Goal: Task Accomplishment & Management: Use online tool/utility

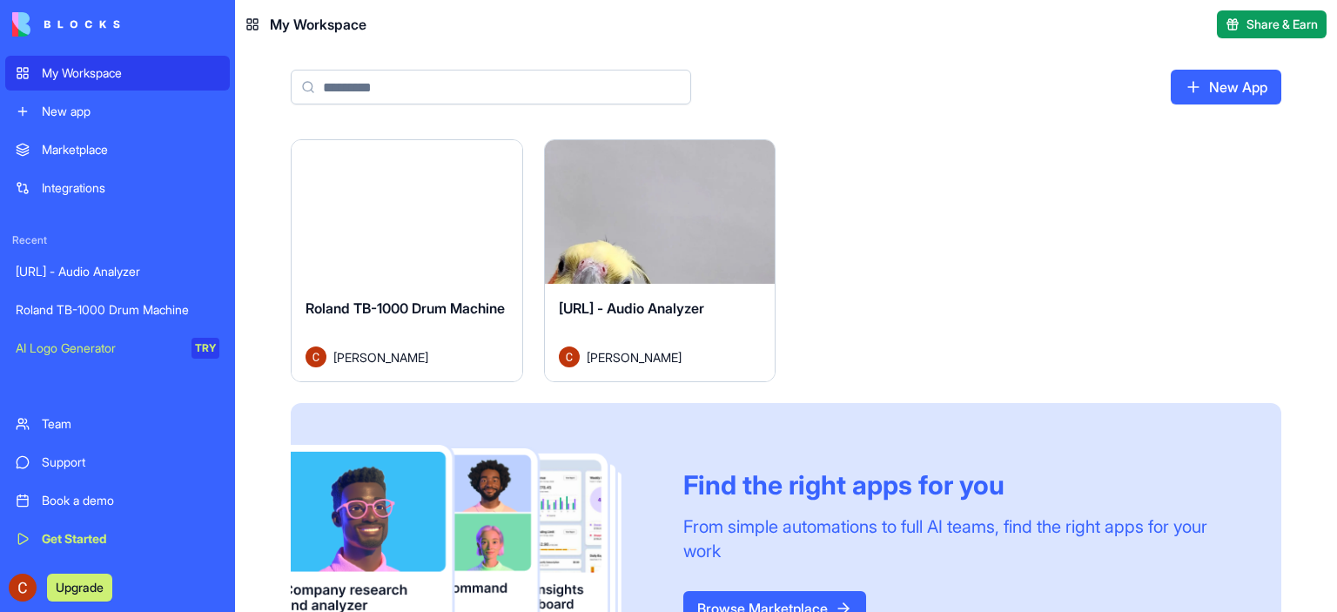
click at [669, 222] on button "Launch" at bounding box center [659, 212] width 131 height 35
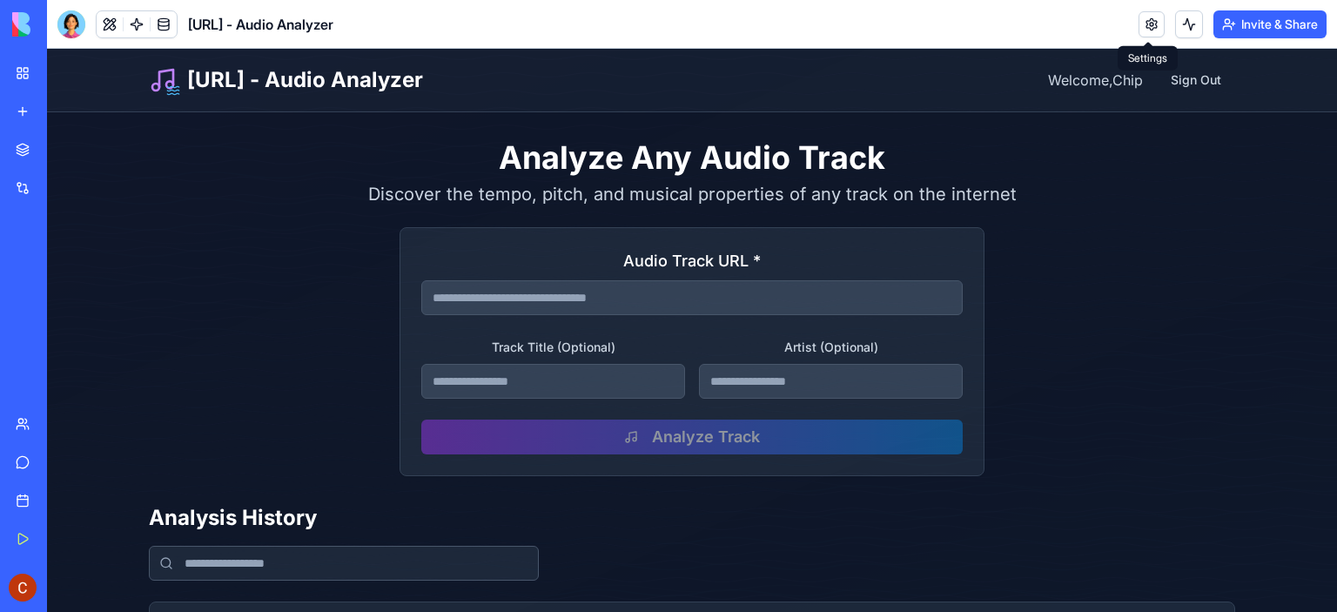
click at [1145, 23] on link at bounding box center [1151, 24] width 26 height 26
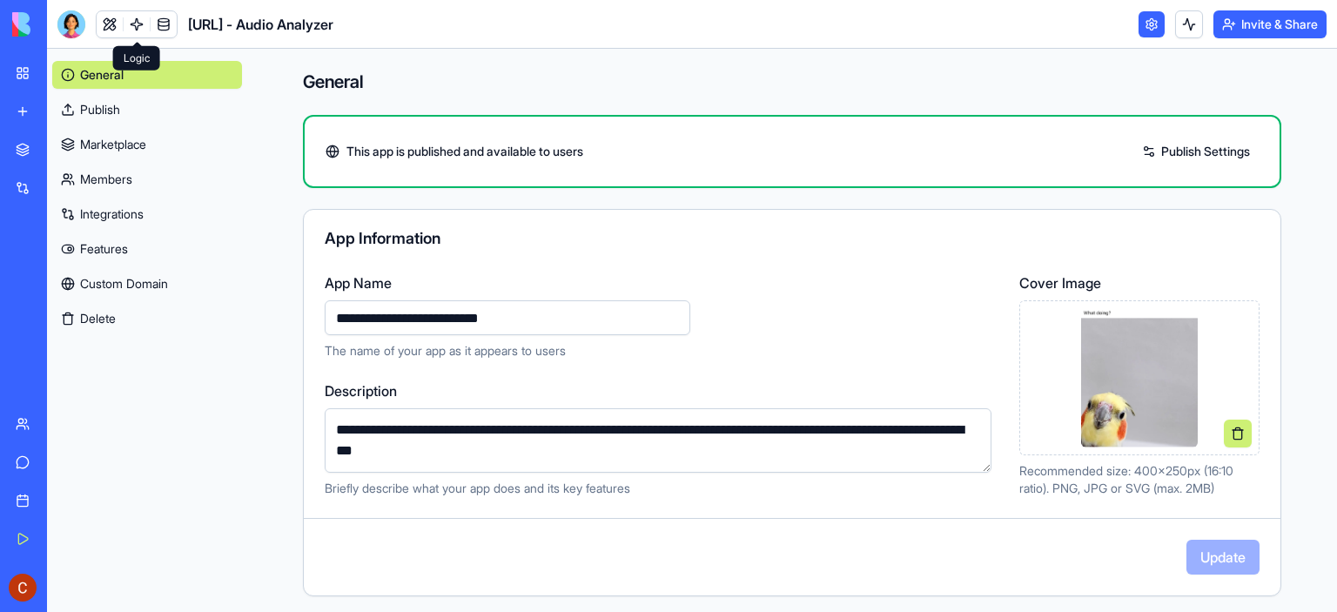
click at [135, 20] on link at bounding box center [137, 24] width 26 height 26
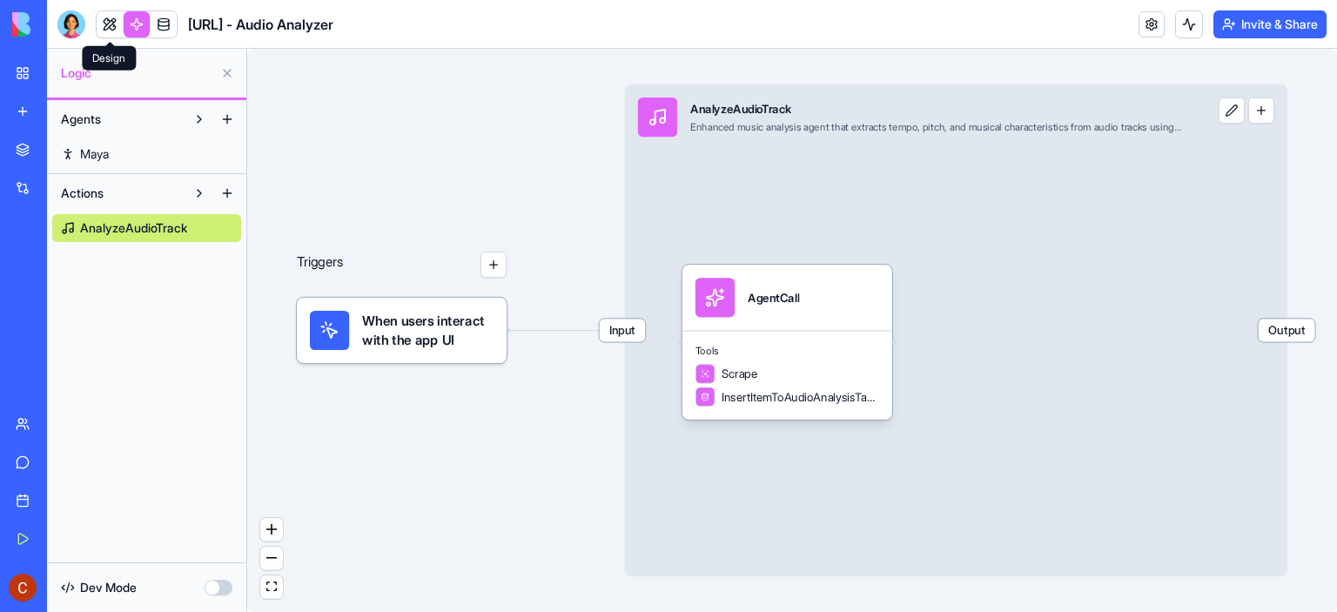
click at [107, 27] on link at bounding box center [110, 24] width 26 height 26
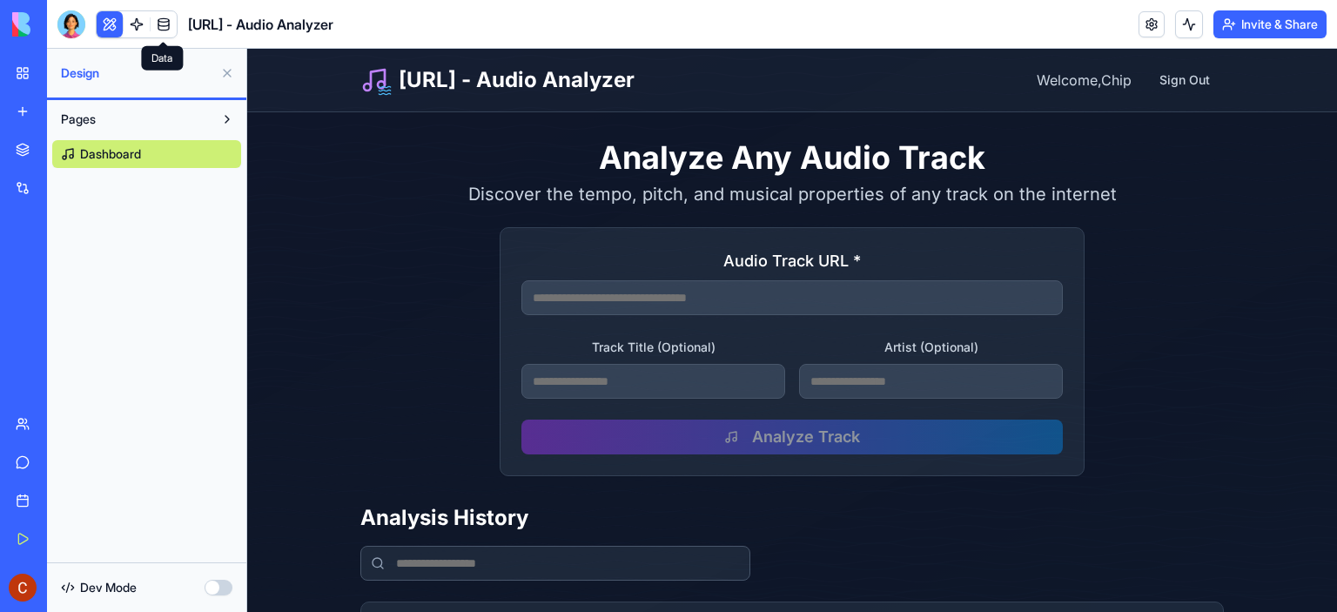
click at [164, 17] on link at bounding box center [164, 24] width 26 height 26
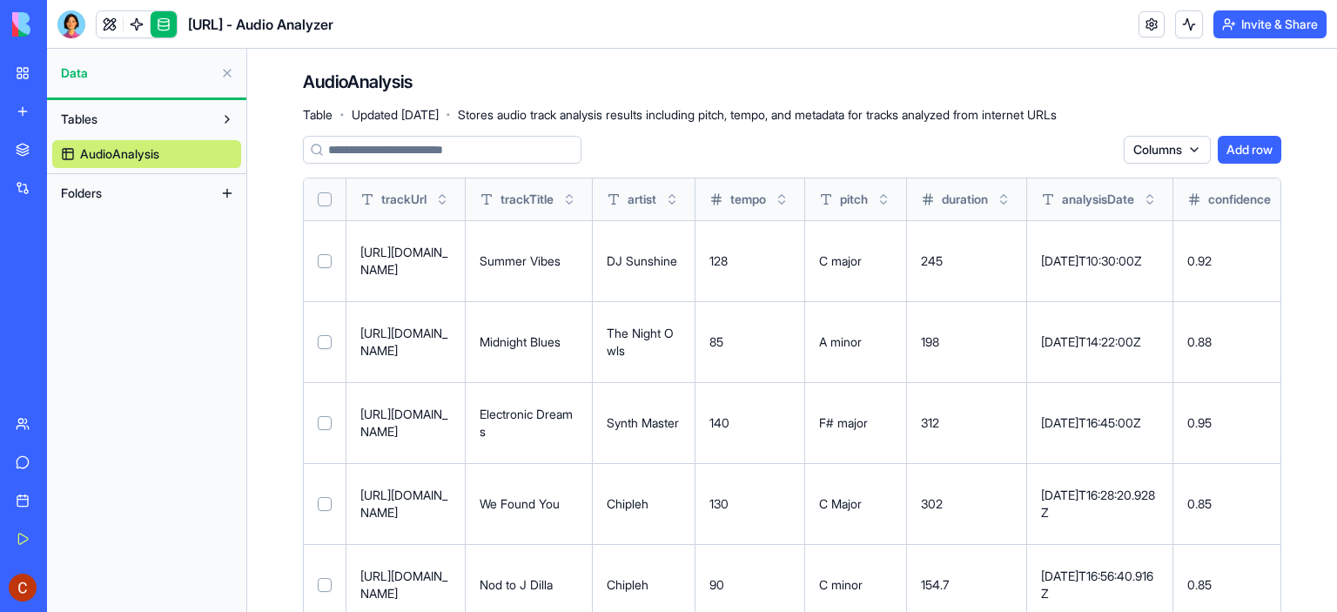
click at [23, 146] on link "Marketplace" at bounding box center [40, 149] width 70 height 35
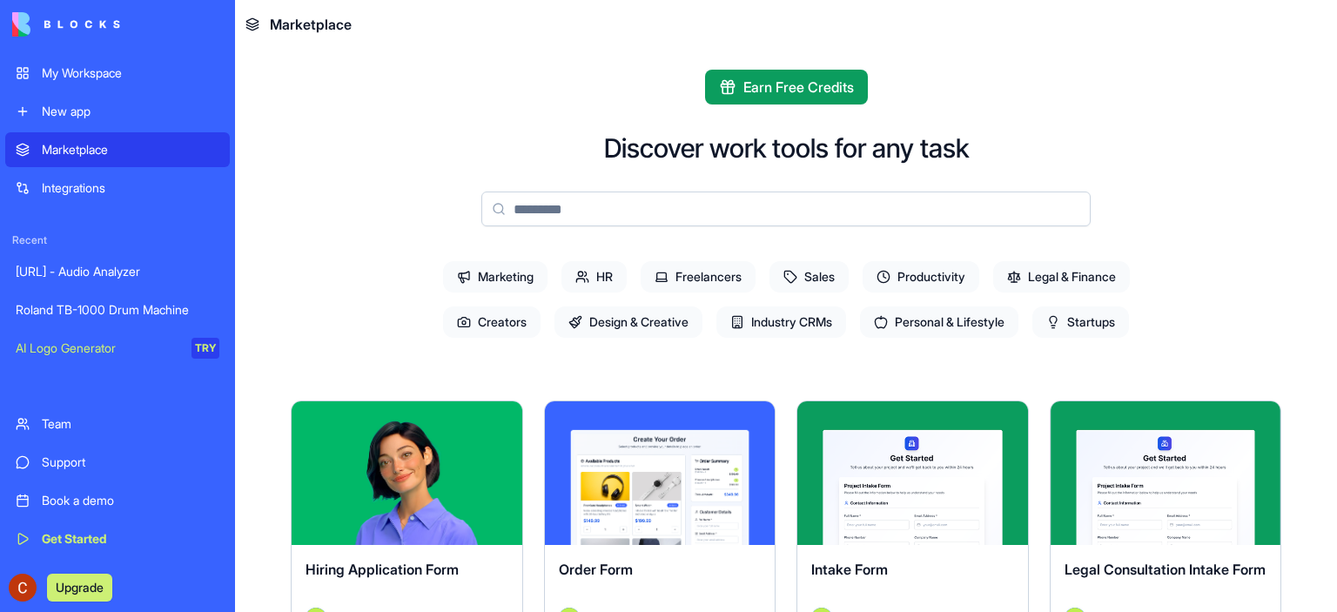
click at [79, 72] on div "My Workspace" at bounding box center [131, 72] width 178 height 17
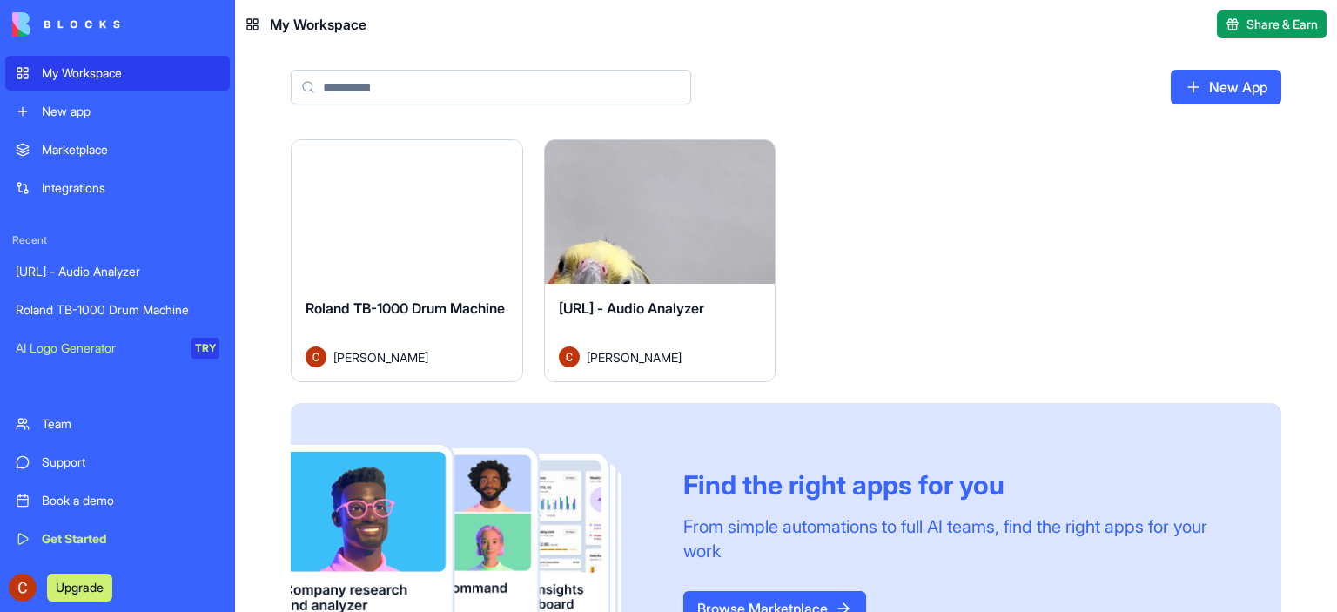
click at [636, 287] on div "[URL] - Audio Analyzer [PERSON_NAME]" at bounding box center [660, 332] width 231 height 97
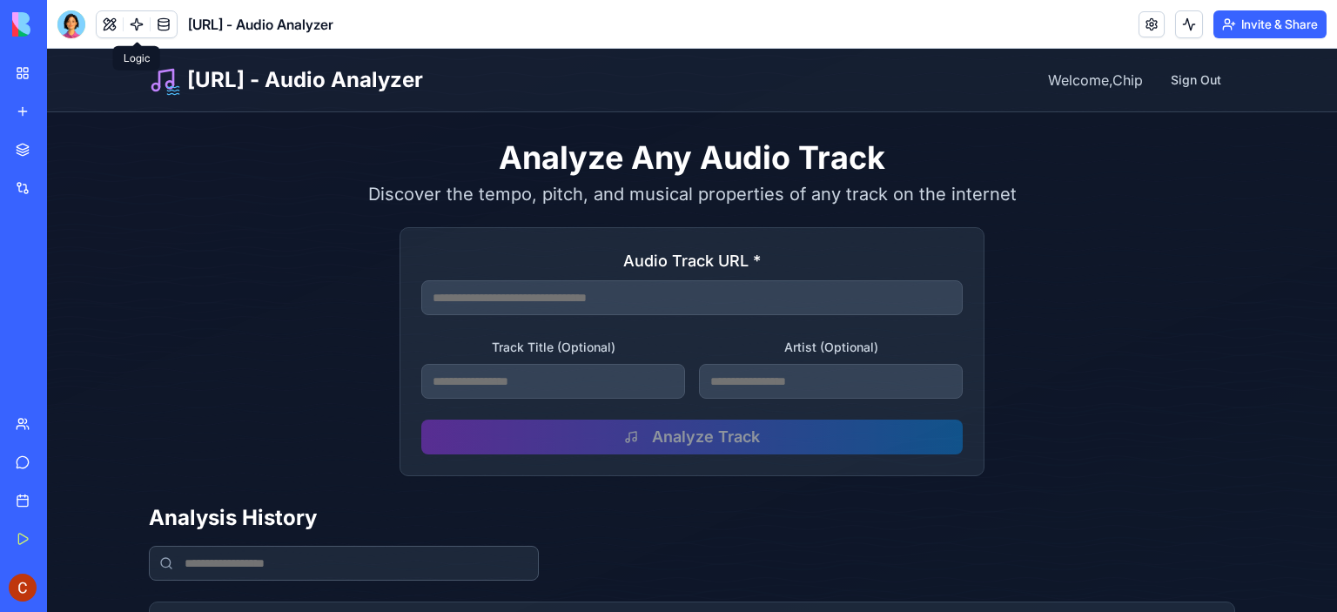
click at [137, 28] on link at bounding box center [137, 24] width 26 height 26
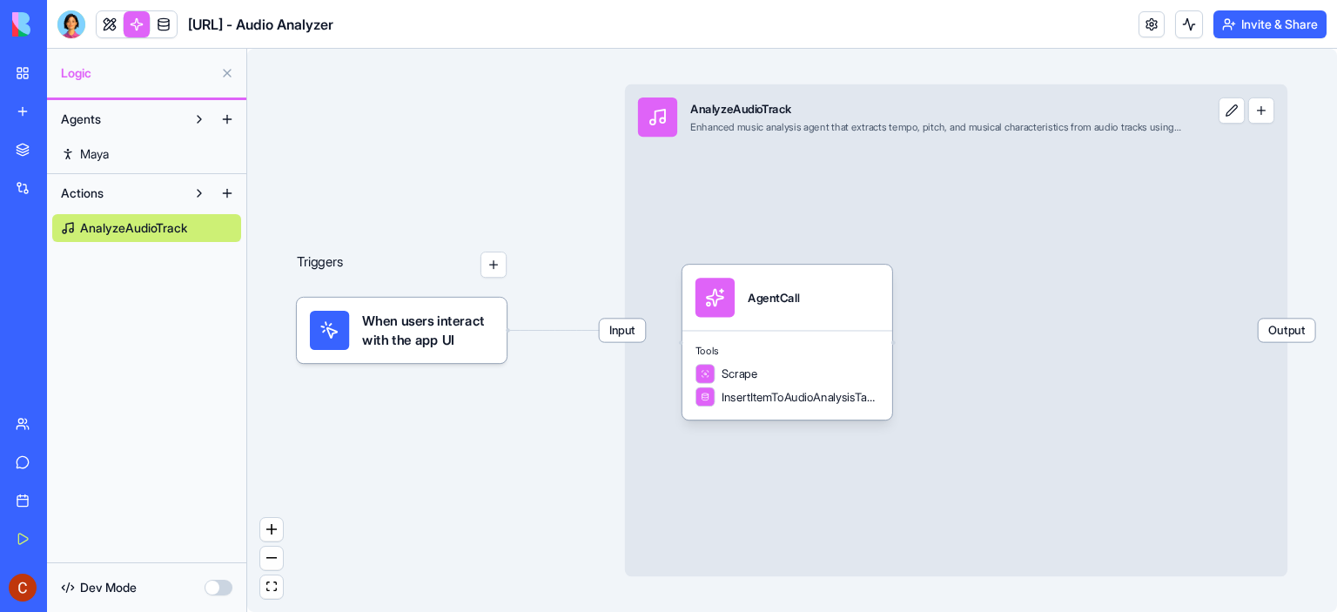
click at [1292, 335] on span "Output" at bounding box center [1286, 329] width 57 height 23
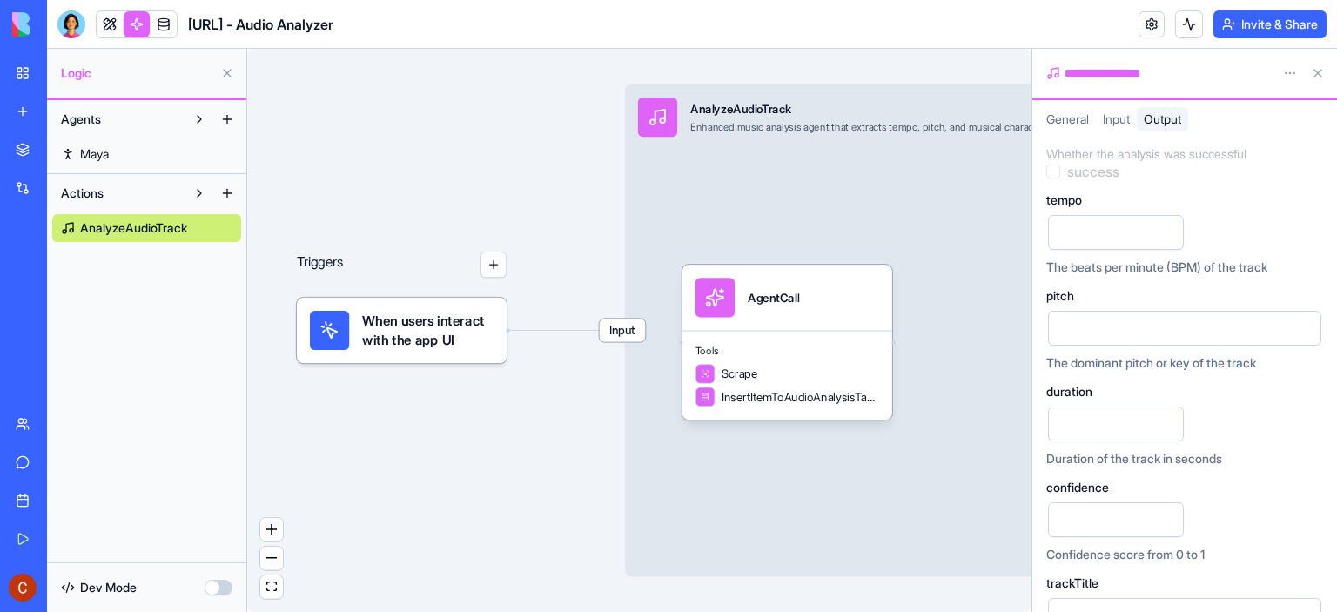
click at [1317, 72] on button at bounding box center [1318, 73] width 28 height 28
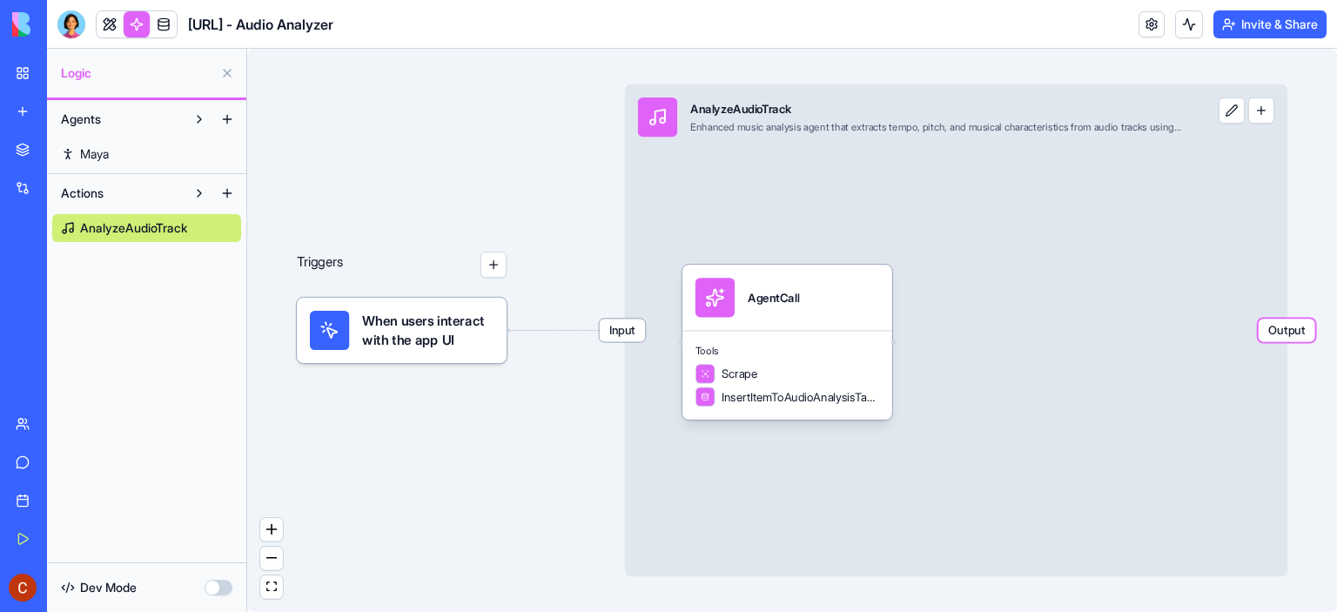
click at [220, 589] on button "button" at bounding box center [218, 588] width 28 height 16
click at [198, 190] on button at bounding box center [199, 193] width 28 height 28
click at [230, 190] on button at bounding box center [227, 193] width 28 height 28
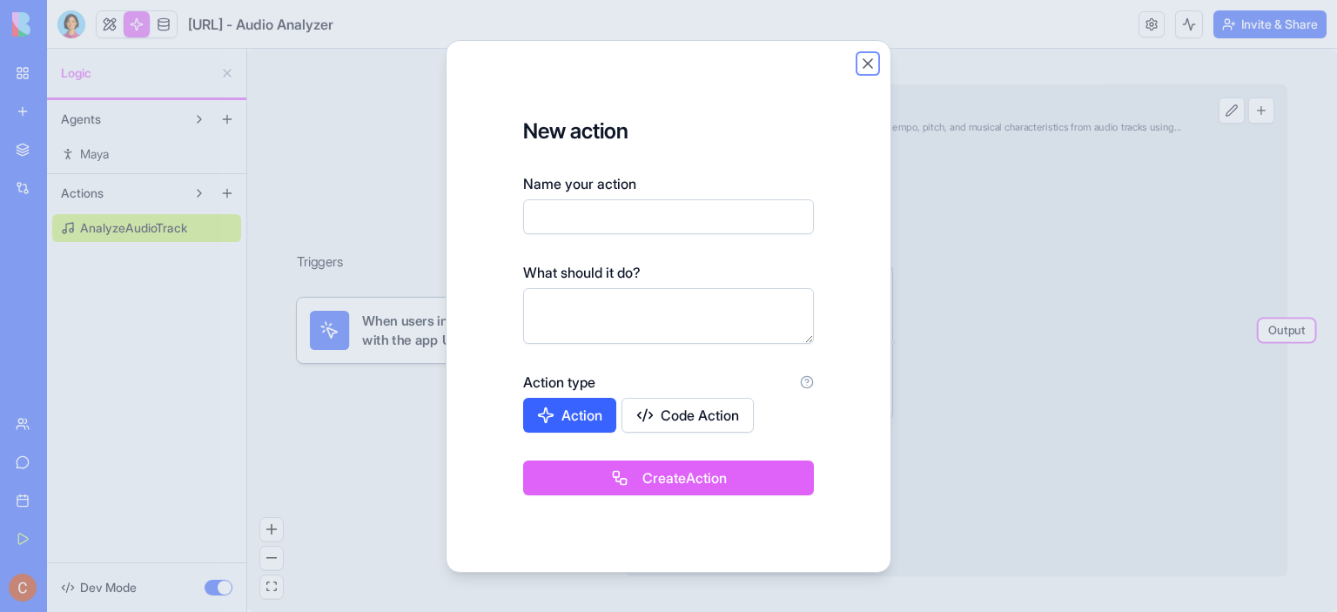
click at [868, 55] on button "Close" at bounding box center [867, 63] width 17 height 17
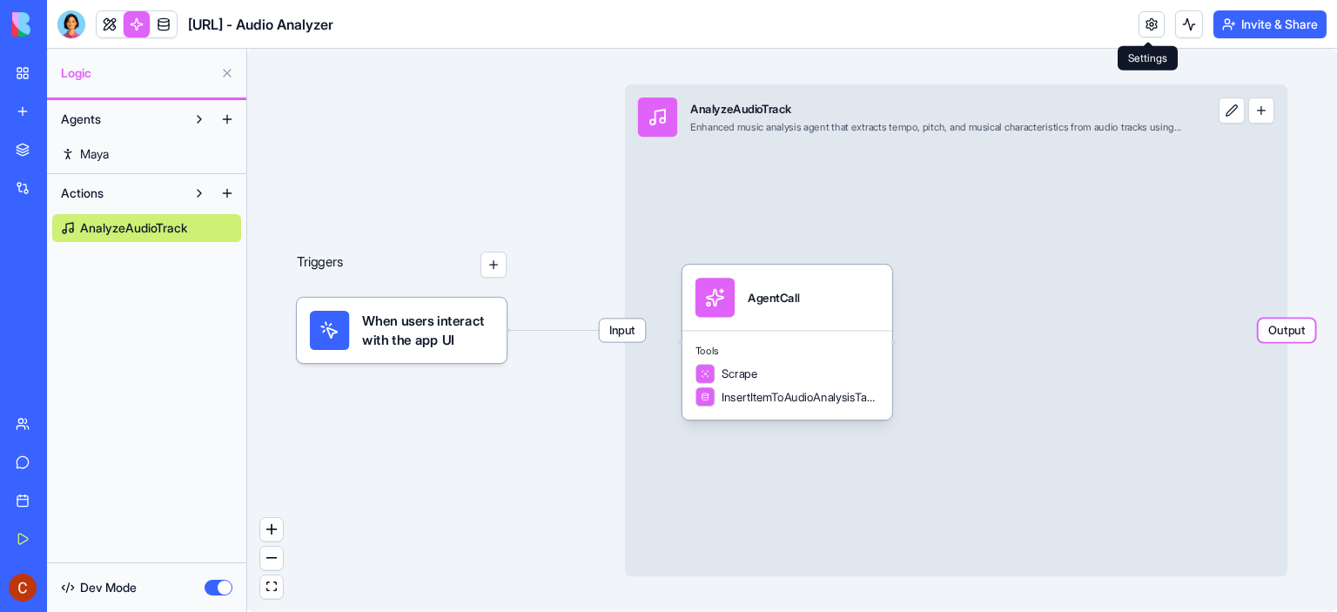
click at [1149, 25] on link at bounding box center [1151, 24] width 26 height 26
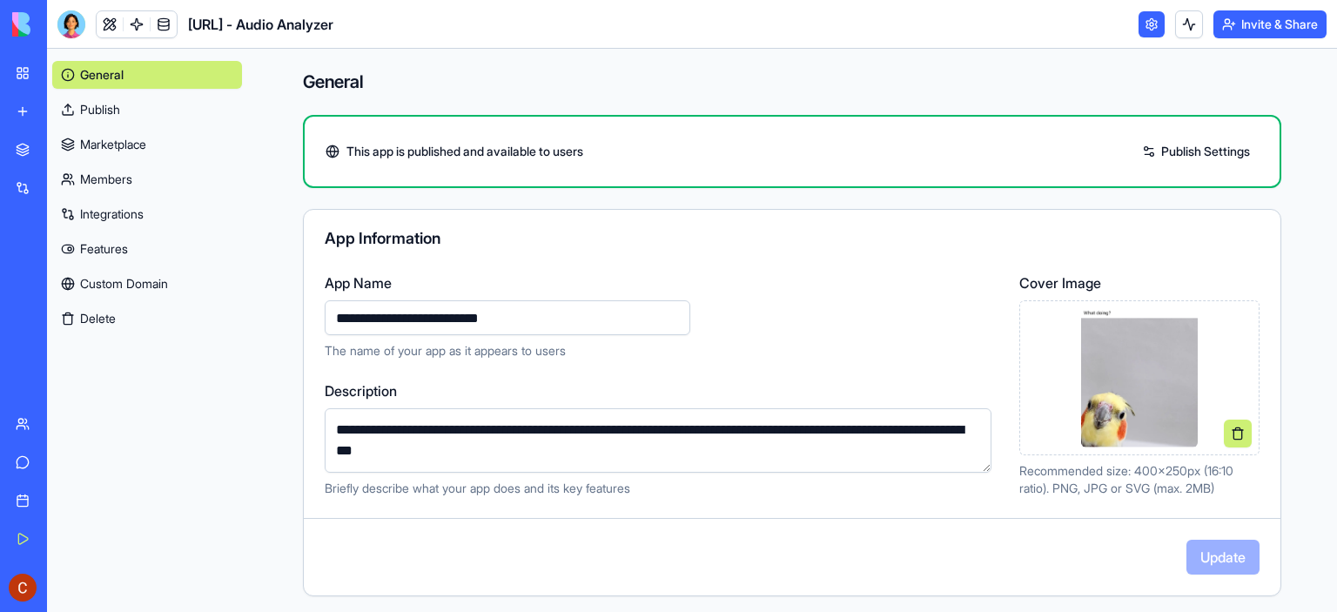
click at [123, 216] on link "Integrations" at bounding box center [147, 214] width 190 height 28
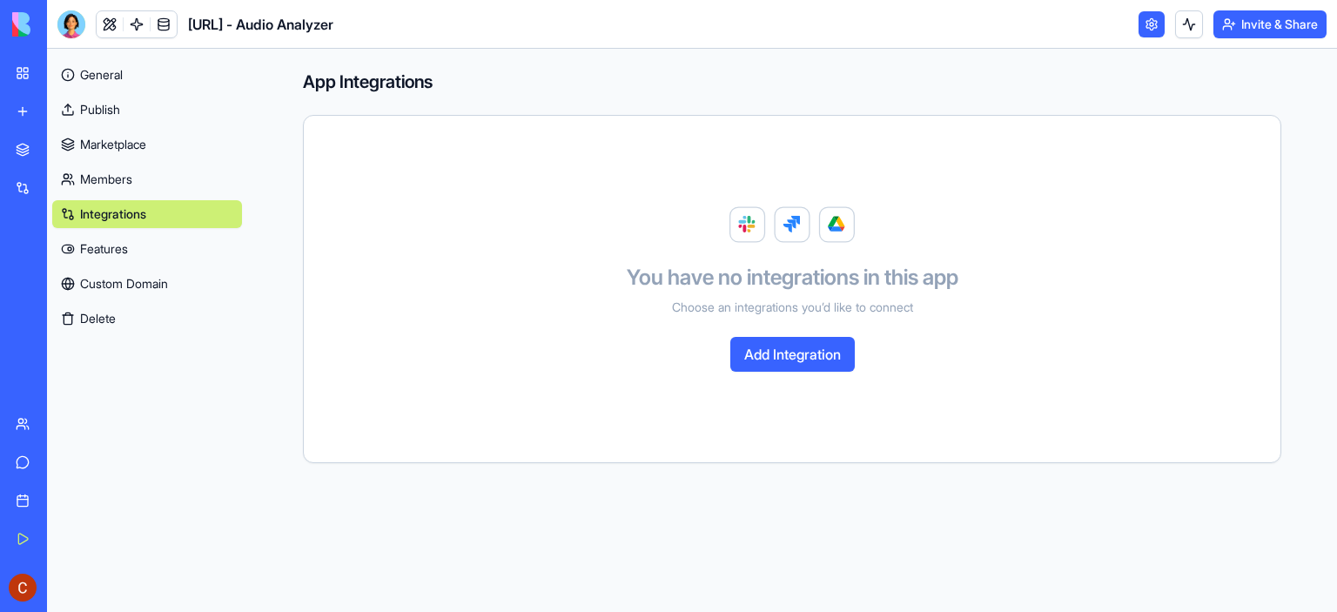
click at [110, 175] on link "Members" at bounding box center [147, 179] width 190 height 28
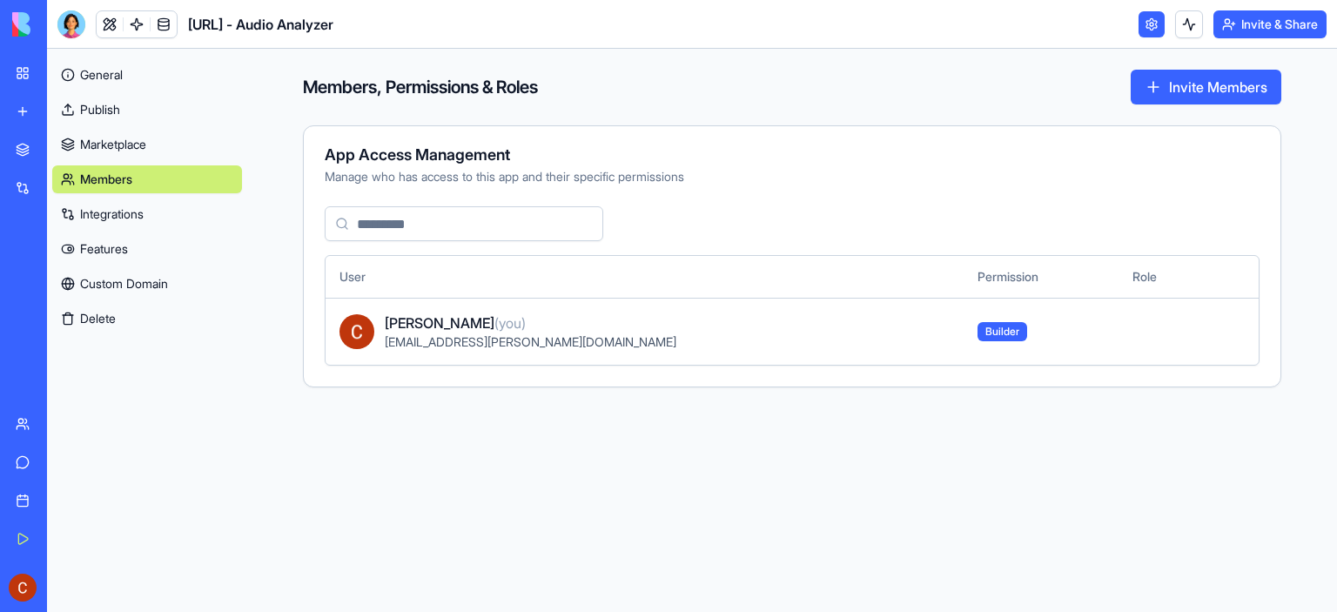
click at [108, 145] on link "Marketplace" at bounding box center [147, 145] width 190 height 28
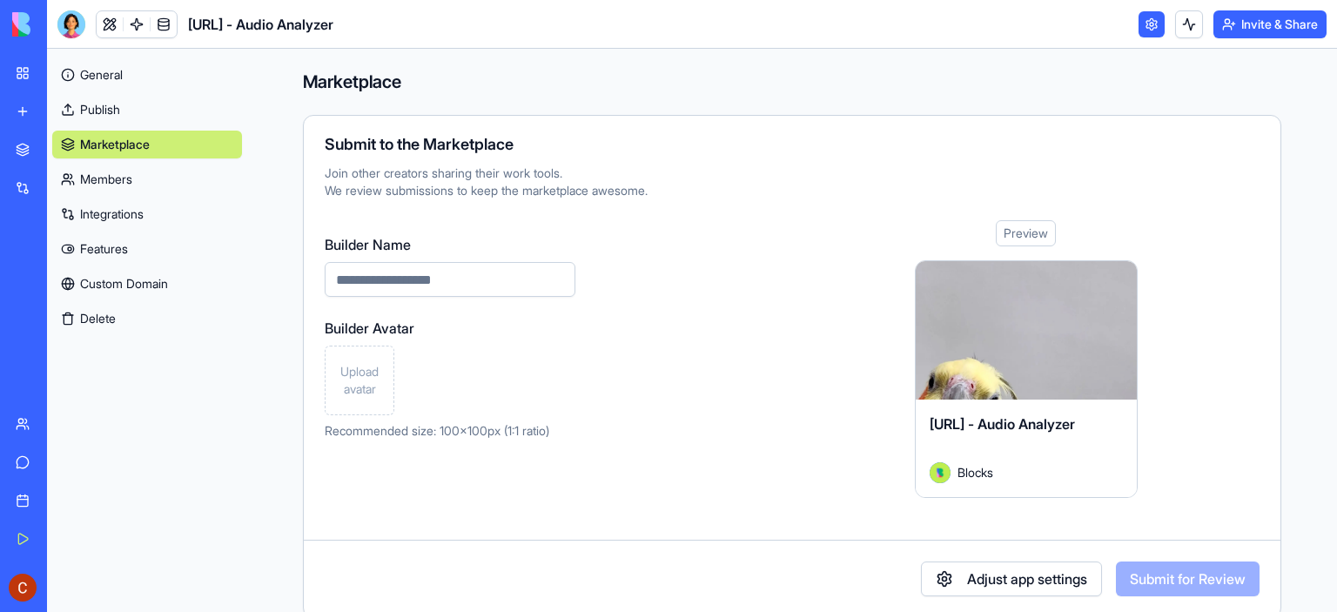
click at [101, 69] on link "General" at bounding box center [147, 75] width 190 height 28
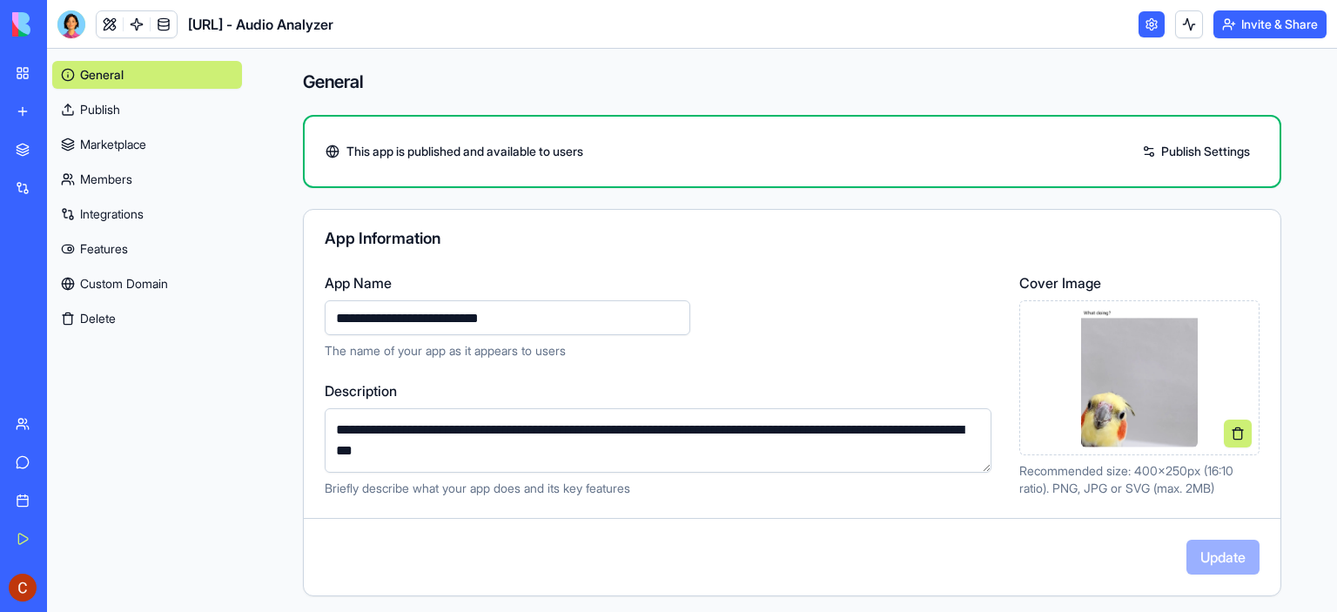
click at [89, 138] on link "Marketplace" at bounding box center [147, 145] width 190 height 28
